Goal: Information Seeking & Learning: Learn about a topic

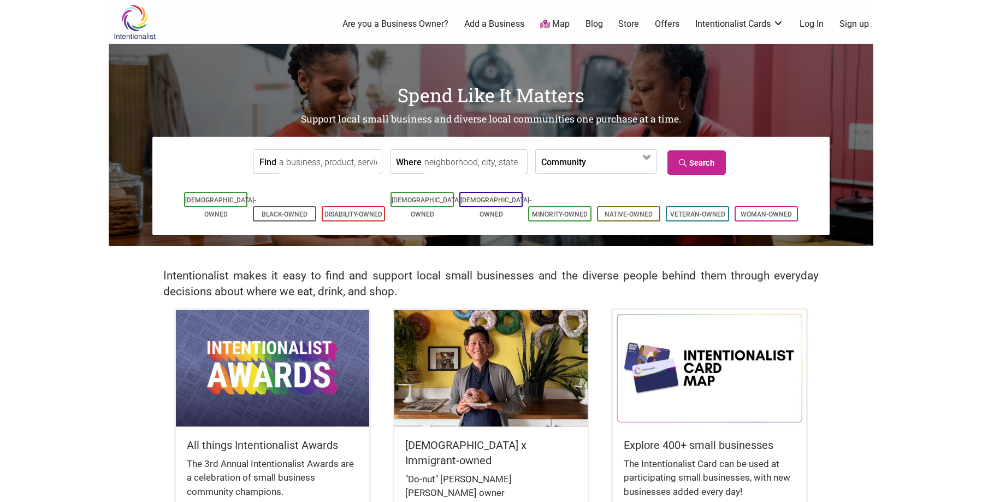
click at [435, 166] on input "Where" at bounding box center [475, 162] width 100 height 25
type input "[GEOGRAPHIC_DATA], [GEOGRAPHIC_DATA], [GEOGRAPHIC_DATA]"
click at [546, 163] on label "Community" at bounding box center [564, 161] width 45 height 23
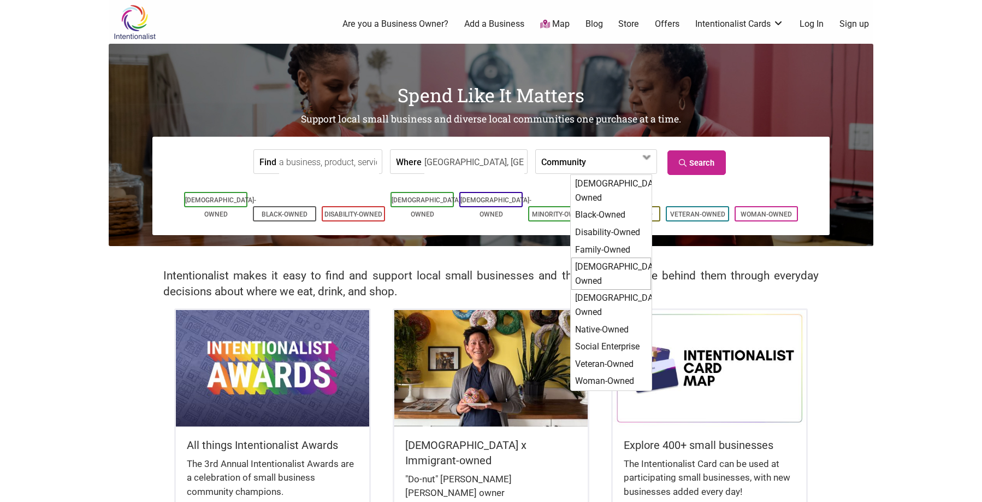
click at [759, 159] on form "Find Where [GEOGRAPHIC_DATA], [GEOGRAPHIC_DATA], [GEOGRAPHIC_DATA] Community [D…" at bounding box center [491, 161] width 661 height 33
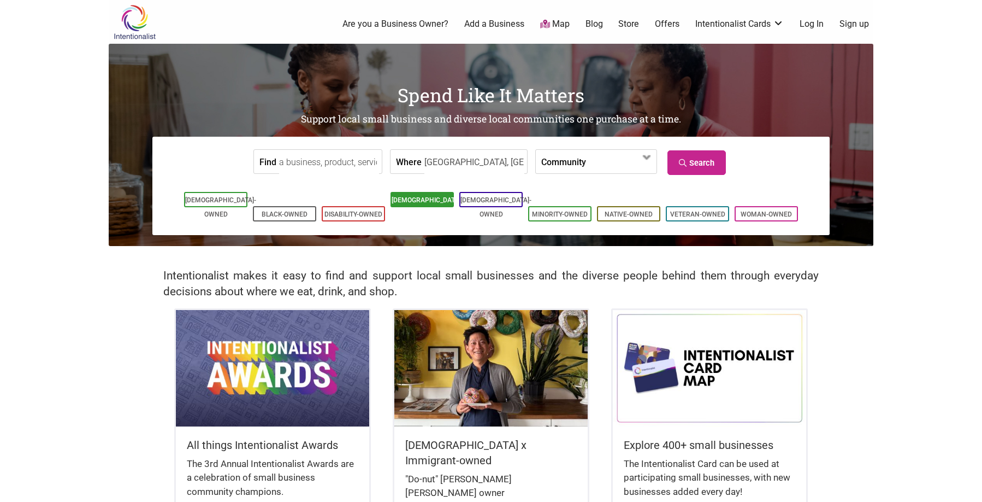
click at [431, 196] on li "[DEMOGRAPHIC_DATA]-Owned" at bounding box center [422, 199] width 63 height 15
click at [486, 197] on link "[DEMOGRAPHIC_DATA]-Owned" at bounding box center [496, 207] width 71 height 22
click at [598, 161] on span at bounding box center [617, 162] width 47 height 19
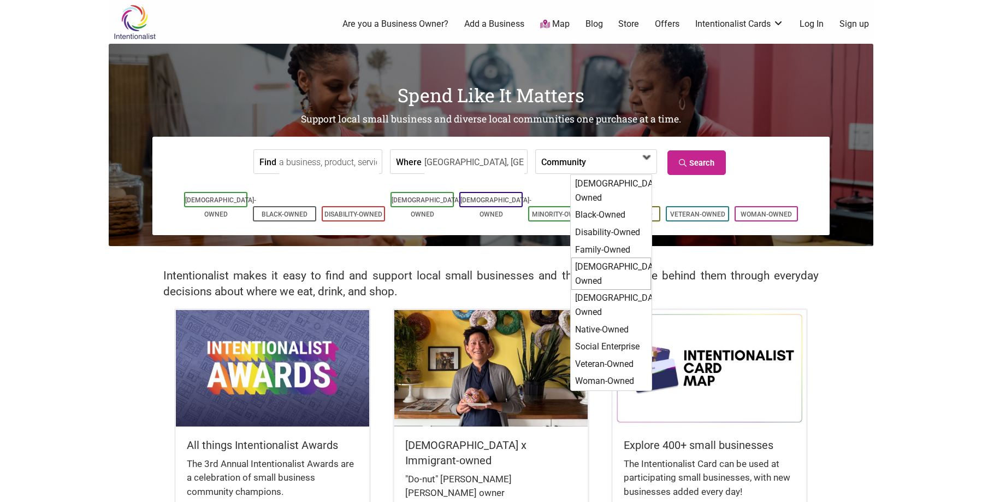
click at [597, 257] on div "[DEMOGRAPHIC_DATA]-Owned" at bounding box center [612, 273] width 80 height 32
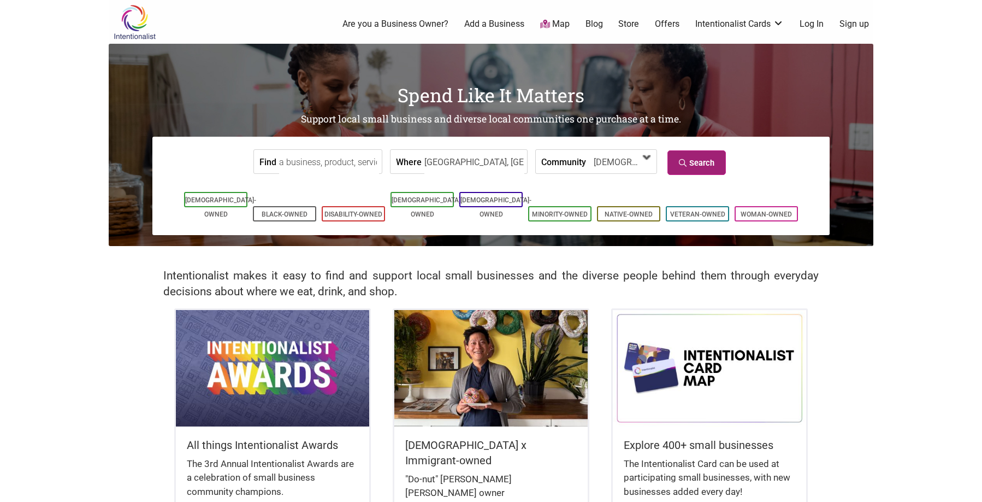
click at [679, 172] on link "Search" at bounding box center [697, 162] width 58 height 25
click at [342, 160] on input "Find" at bounding box center [329, 162] width 100 height 25
type input "notebooks"
click at [705, 160] on link "Search" at bounding box center [697, 162] width 58 height 25
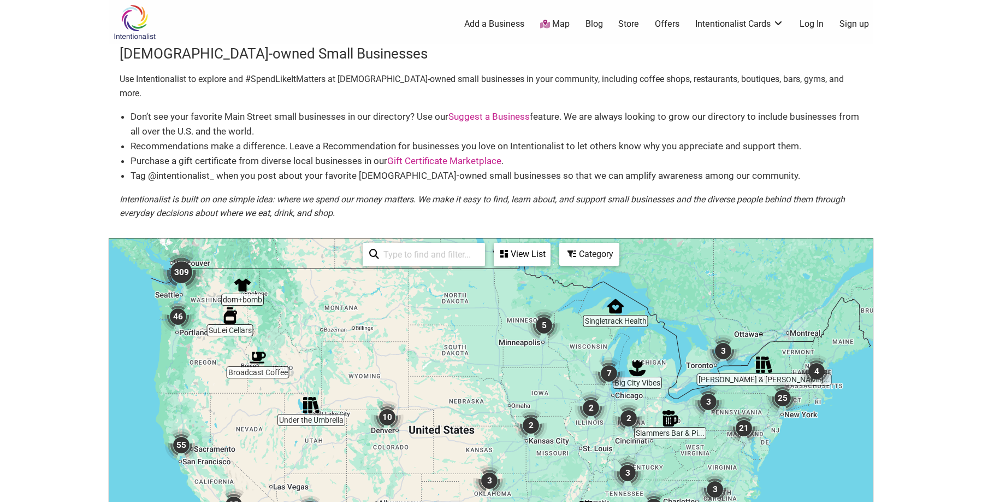
click at [242, 287] on div "To navigate, press the arrow keys." at bounding box center [491, 450] width 764 height 425
click at [242, 276] on img "dom+bomb" at bounding box center [242, 284] width 16 height 16
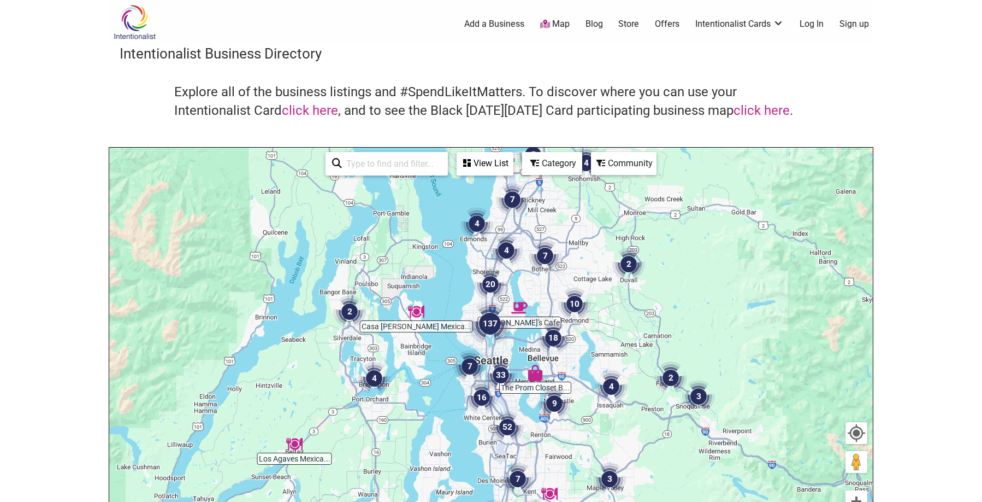
click at [502, 378] on img "33" at bounding box center [501, 374] width 33 height 33
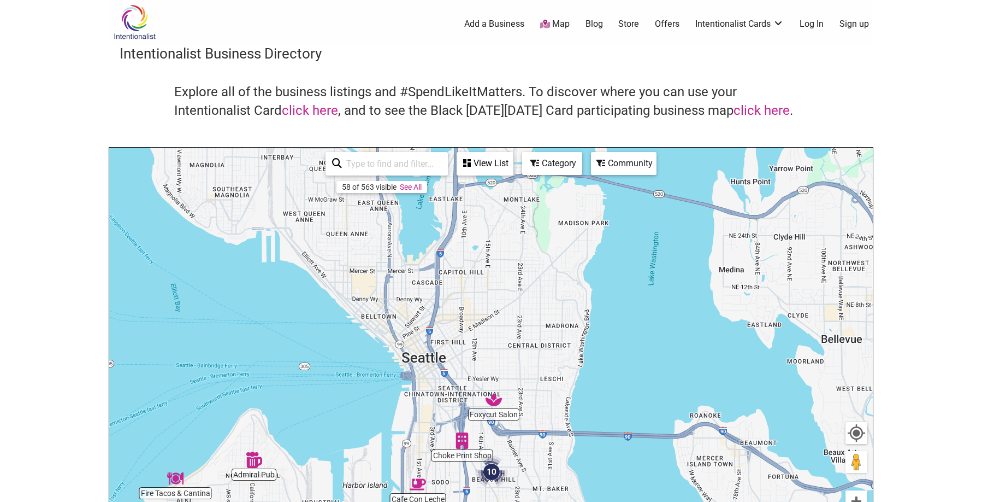
drag, startPoint x: 524, startPoint y: 240, endPoint x: 520, endPoint y: 507, distance: 266.1
click at [520, 501] on html "× Menu 0 Add a Business Map Blog Store Offers Intentionalist Cards Buy Black Ca…" at bounding box center [491, 251] width 982 height 502
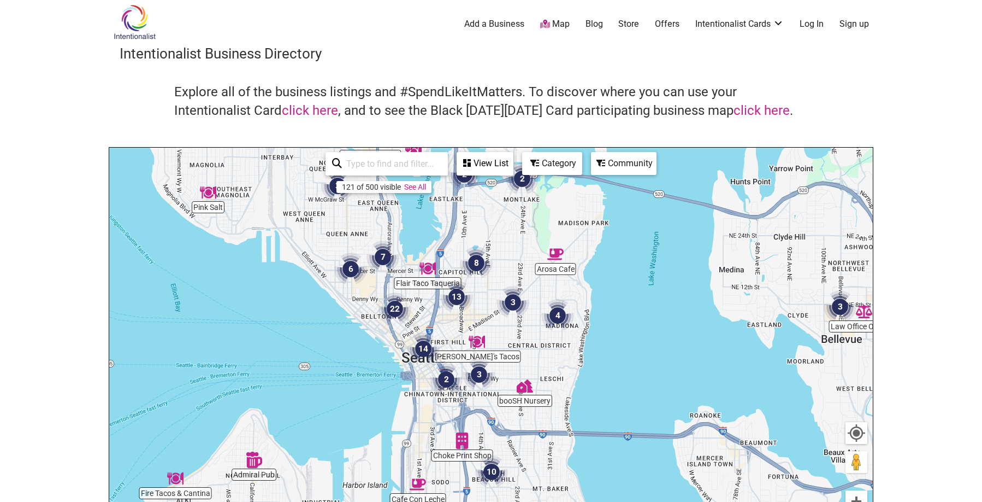
click at [420, 343] on img "14" at bounding box center [423, 348] width 33 height 33
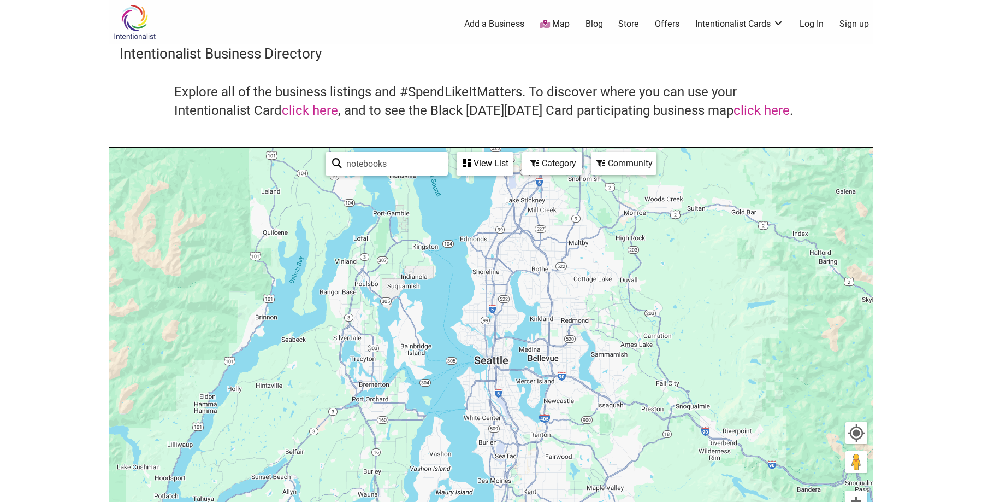
click at [931, 231] on body "× Menu 0 Add a Business Map Blog Store Offers Intentionalist Cards Buy Black Ca…" at bounding box center [491, 251] width 982 height 502
click at [619, 164] on div "Community" at bounding box center [623, 163] width 63 height 21
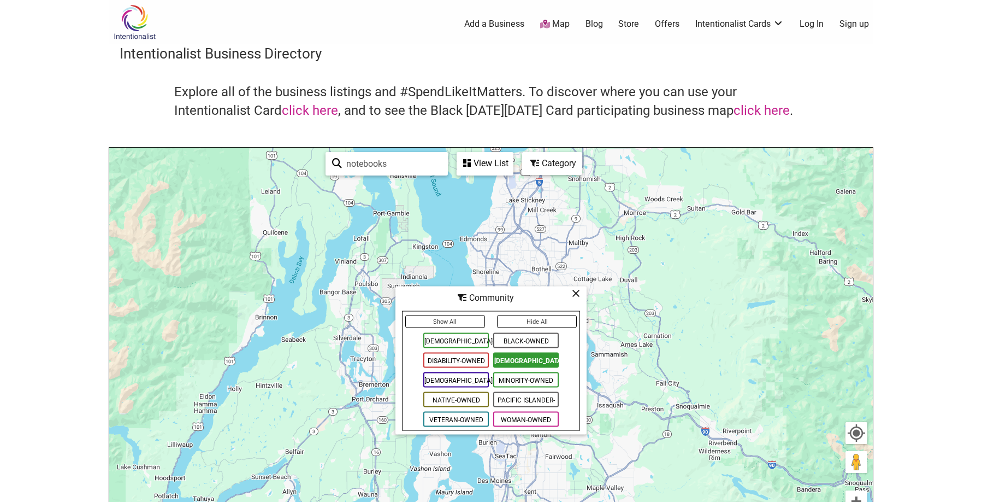
click at [451, 320] on button "Show All" at bounding box center [445, 321] width 80 height 13
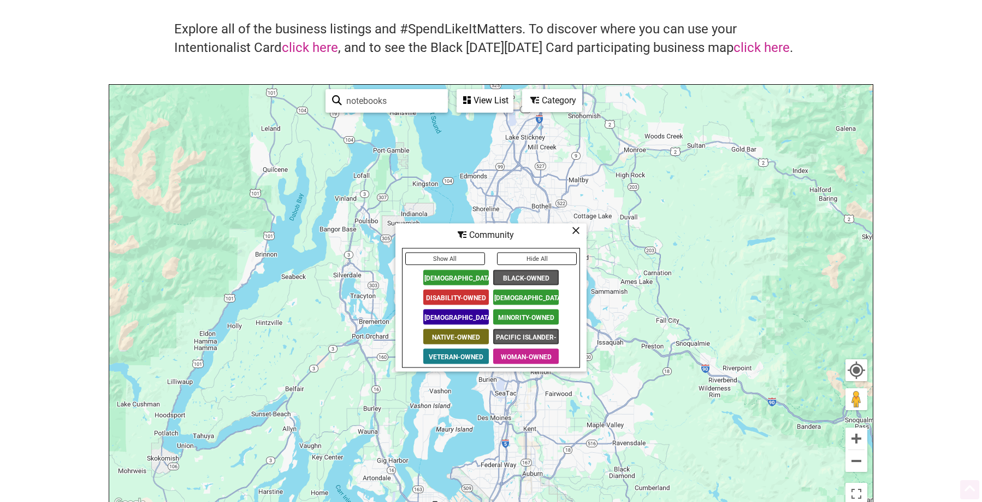
scroll to position [203, 0]
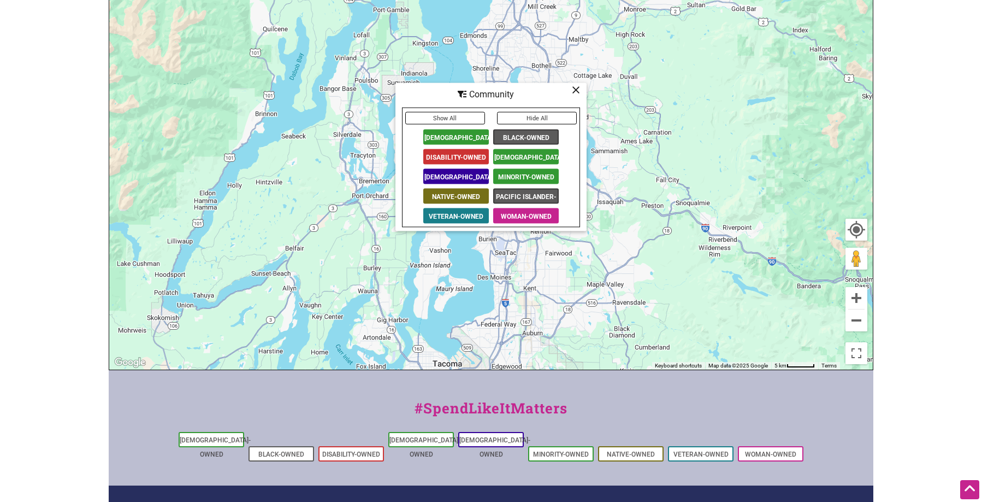
click at [926, 298] on html "× Menu 0 Add a Business Map Blog Store Offers Intentionalist Cards Buy Black Ca…" at bounding box center [491, 48] width 982 height 502
click at [575, 90] on icon at bounding box center [576, 90] width 8 height 1
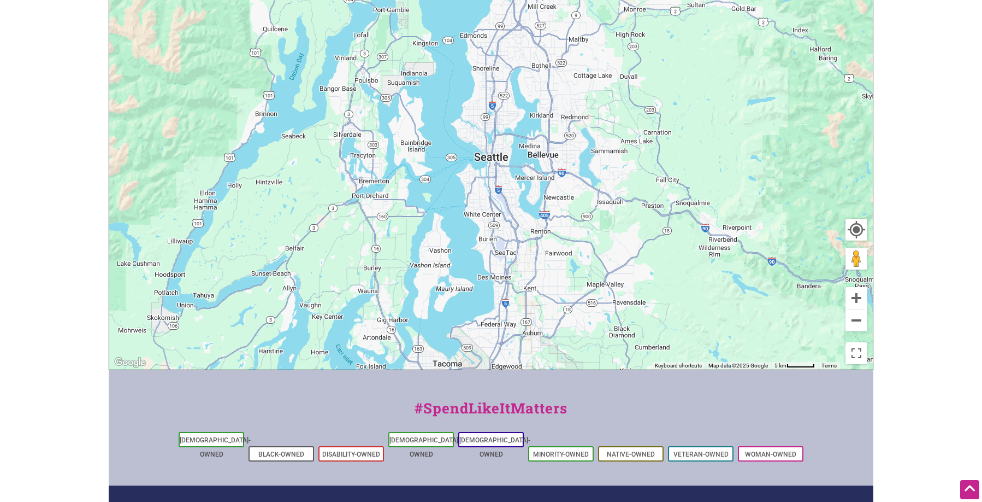
click at [957, 97] on body "× Menu 0 Add a Business Map Blog Store Offers Intentionalist Cards Buy Black Ca…" at bounding box center [491, 48] width 982 height 502
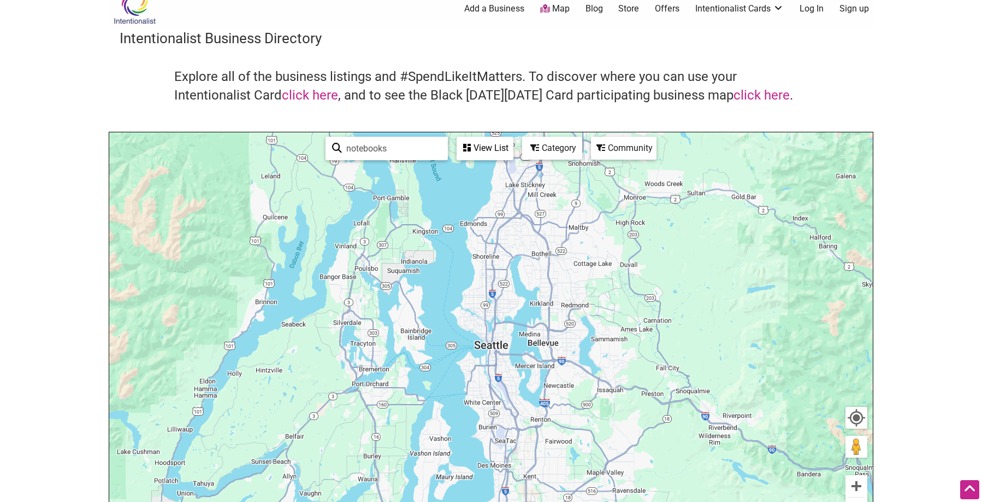
scroll to position [0, 0]
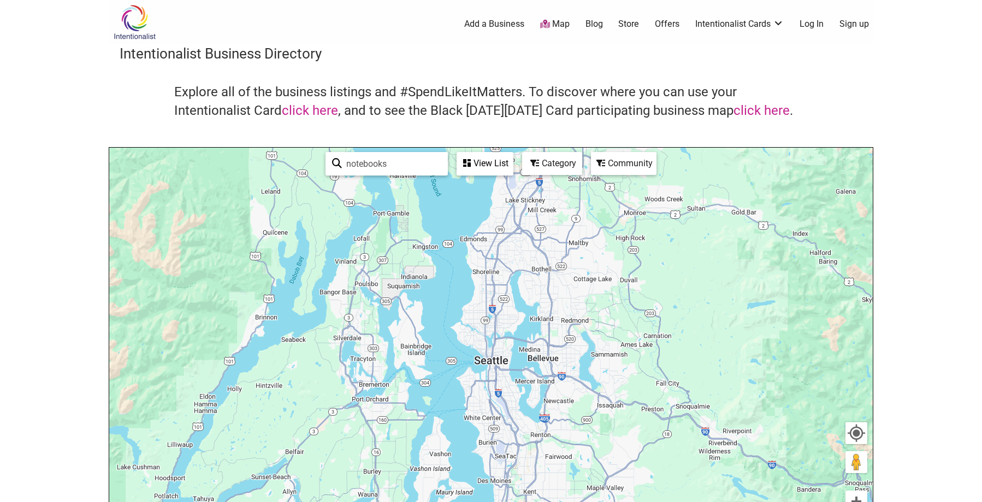
click at [382, 162] on input "notebooks" at bounding box center [391, 163] width 99 height 21
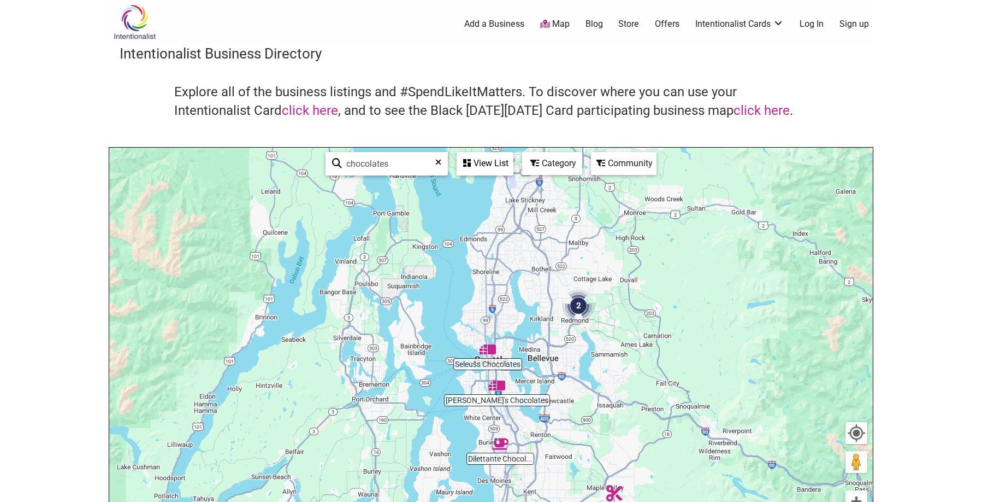
click at [487, 349] on img "Seleušs Chocolates" at bounding box center [488, 349] width 16 height 16
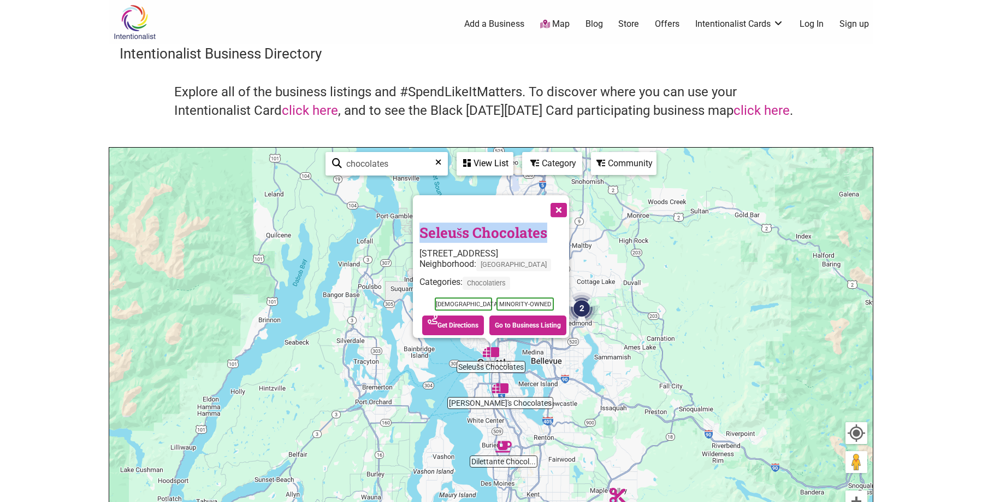
drag, startPoint x: 552, startPoint y: 225, endPoint x: 407, endPoint y: 228, distance: 145.9
click at [407, 228] on div "To navigate, press the arrow keys. Seleušs Chocolates 1910 1st Ave, Seattle, WA…" at bounding box center [491, 360] width 764 height 425
copy div "Seleušs Chocolates"
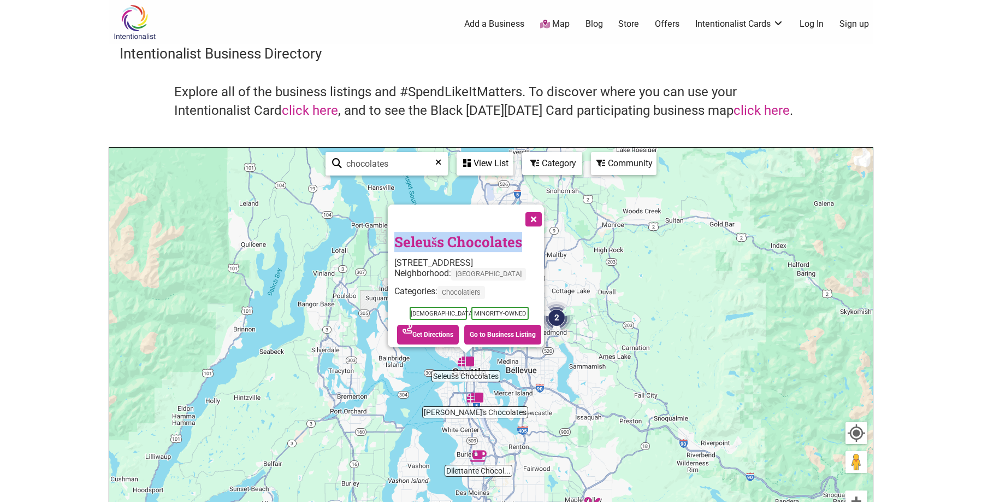
drag, startPoint x: 661, startPoint y: 397, endPoint x: 636, endPoint y: 405, distance: 26.6
click at [636, 405] on div "To navigate, press the arrow keys. Seleušs Chocolates 1910 1st Ave, Seattle, WA…" at bounding box center [491, 360] width 764 height 425
click at [482, 414] on div "To navigate, press the arrow keys. Seleušs Chocolates 1910 1st Ave, Seattle, WA…" at bounding box center [491, 360] width 764 height 425
click at [368, 169] on input "chocolates" at bounding box center [391, 163] width 99 height 21
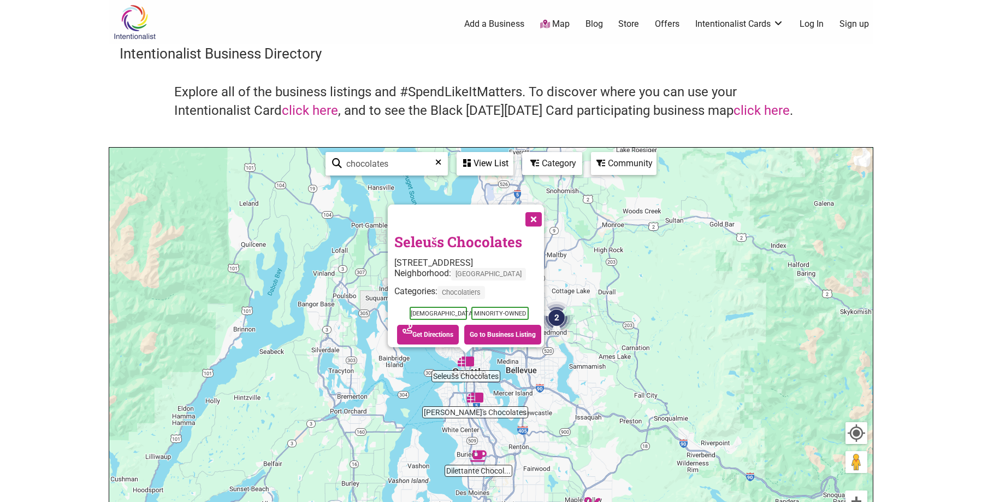
click at [368, 169] on input "chocolates" at bounding box center [391, 163] width 99 height 21
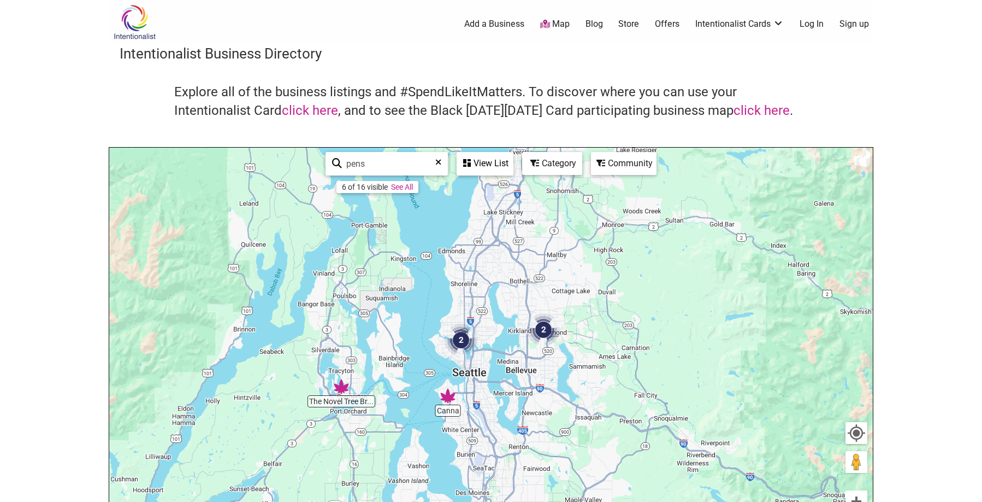
click at [463, 340] on img "2" at bounding box center [461, 339] width 33 height 33
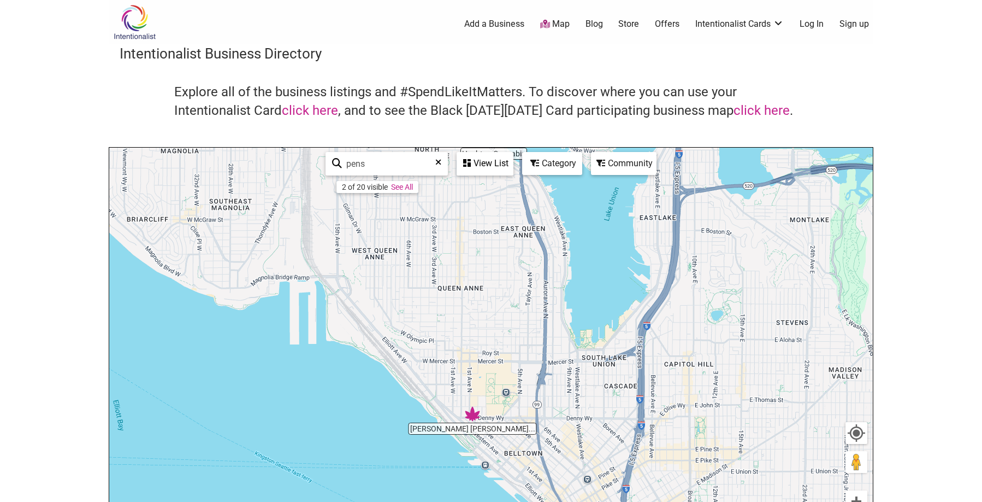
drag, startPoint x: 493, startPoint y: 373, endPoint x: 485, endPoint y: 296, distance: 77.5
click at [485, 296] on div "To navigate, press the arrow keys." at bounding box center [491, 360] width 764 height 425
click at [360, 162] on input "pens" at bounding box center [391, 163] width 99 height 21
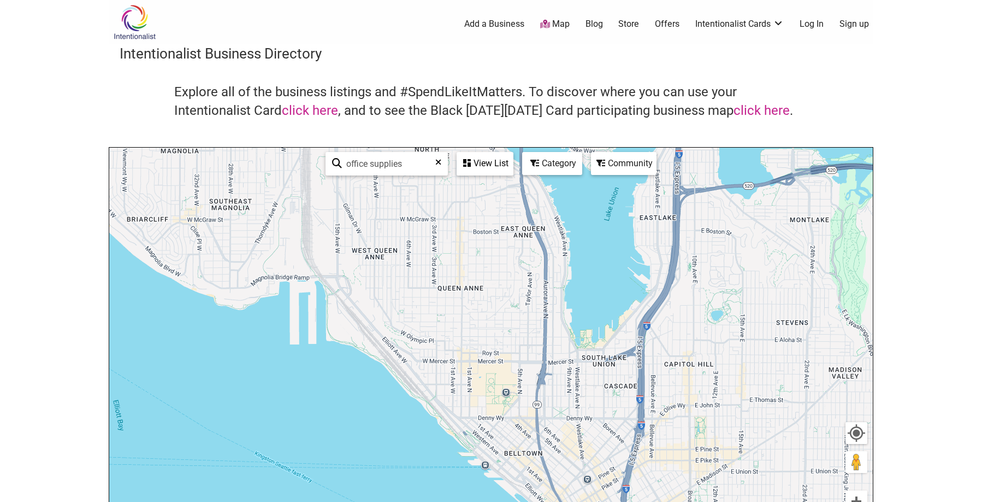
type input "office supplies"
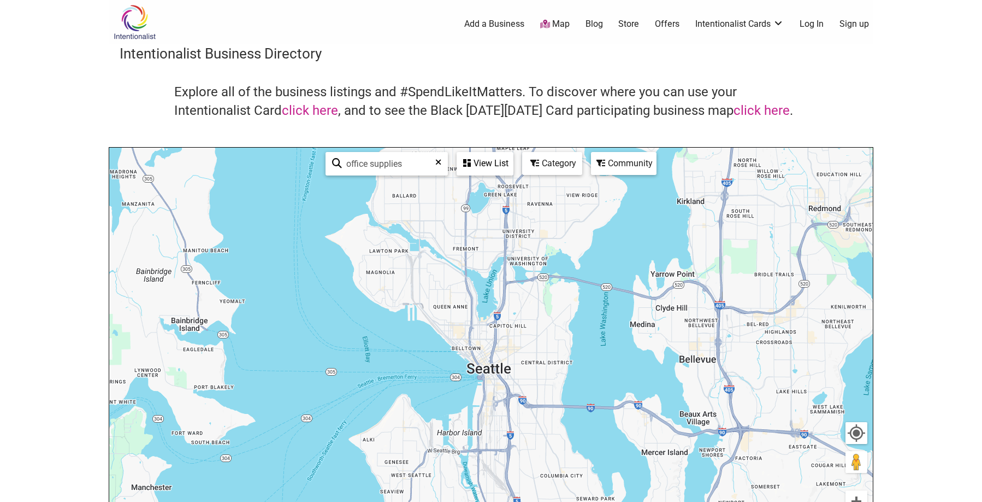
click at [336, 162] on icon at bounding box center [337, 166] width 10 height 16
click at [480, 157] on div "View List" at bounding box center [485, 163] width 55 height 21
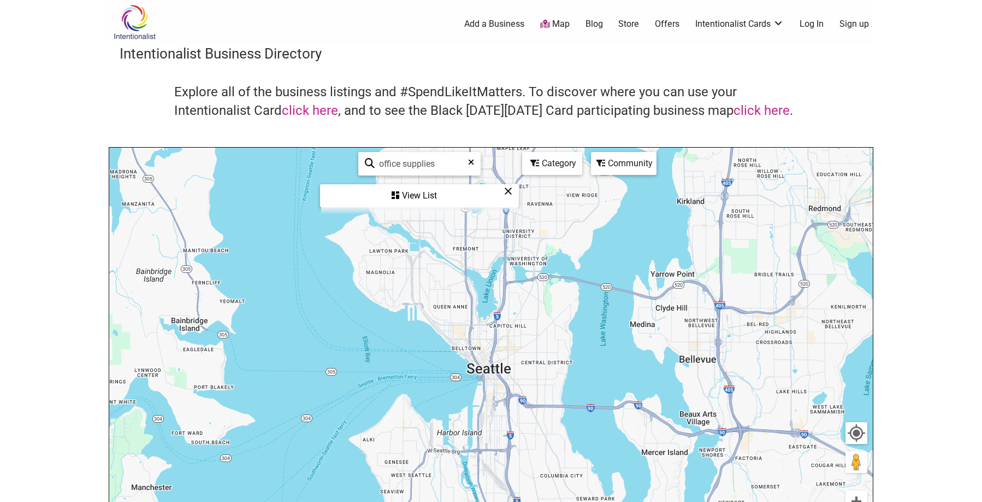
click at [509, 191] on icon at bounding box center [508, 191] width 8 height 1
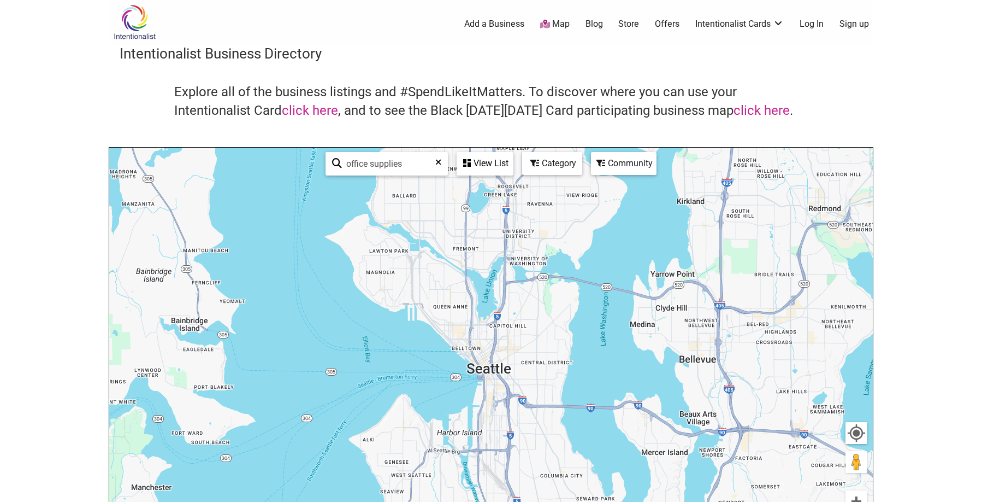
click at [384, 167] on input "office supplies" at bounding box center [391, 163] width 99 height 21
